Goal: Check status: Check status

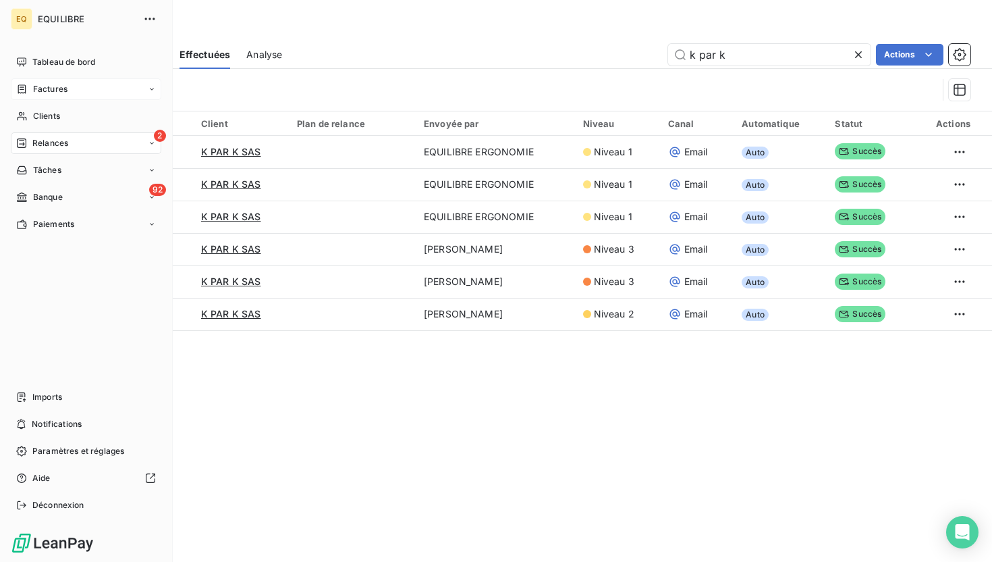
click at [54, 88] on span "Factures" at bounding box center [50, 89] width 34 height 12
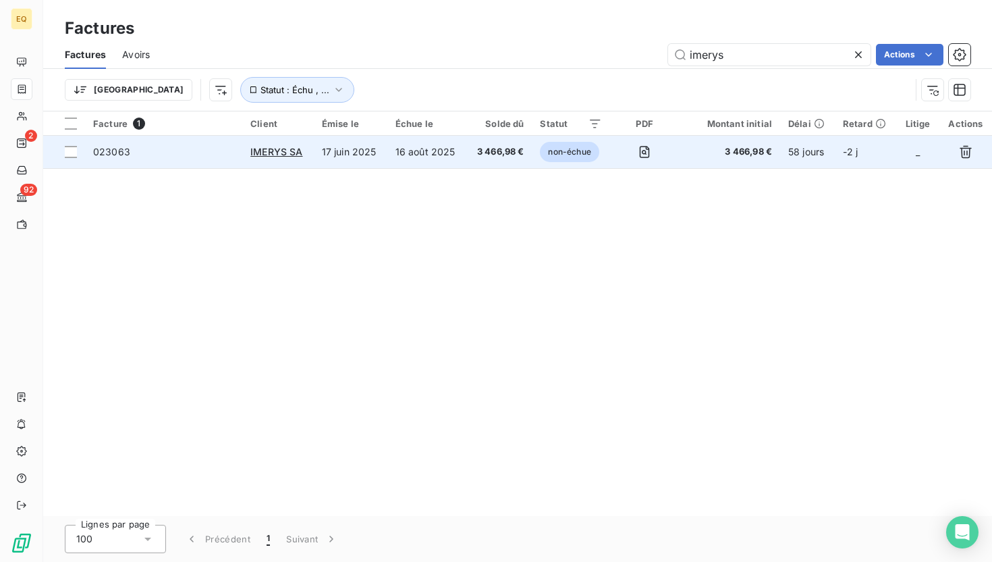
click at [227, 151] on span "023063" at bounding box center [163, 151] width 141 height 13
